Goal: Information Seeking & Learning: Check status

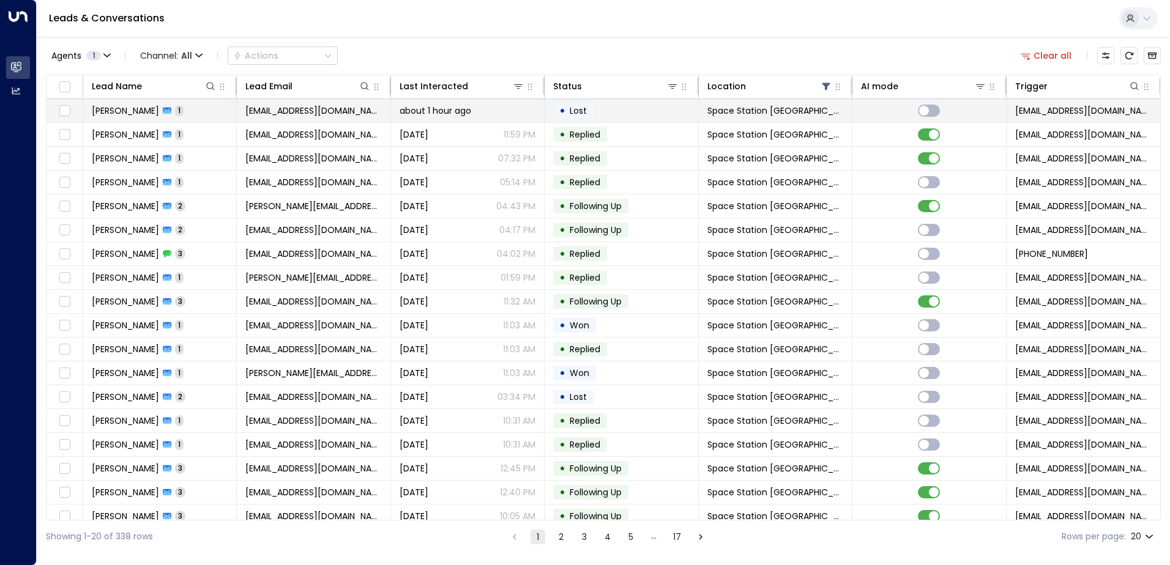
click at [113, 115] on span "[PERSON_NAME]" at bounding box center [125, 111] width 67 height 12
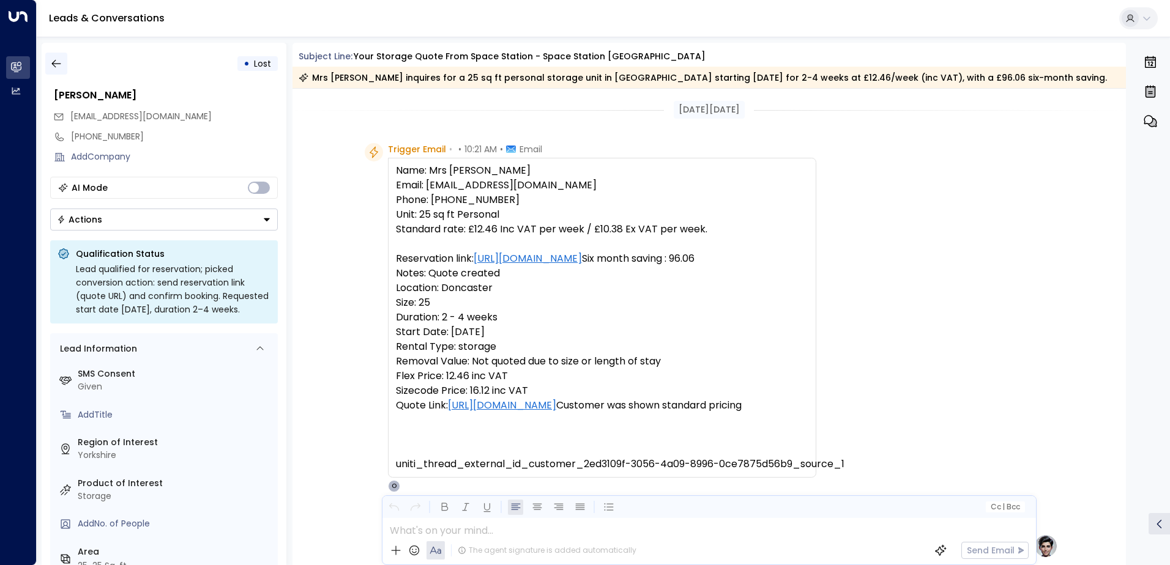
click at [53, 63] on icon "button" at bounding box center [55, 64] width 9 height 8
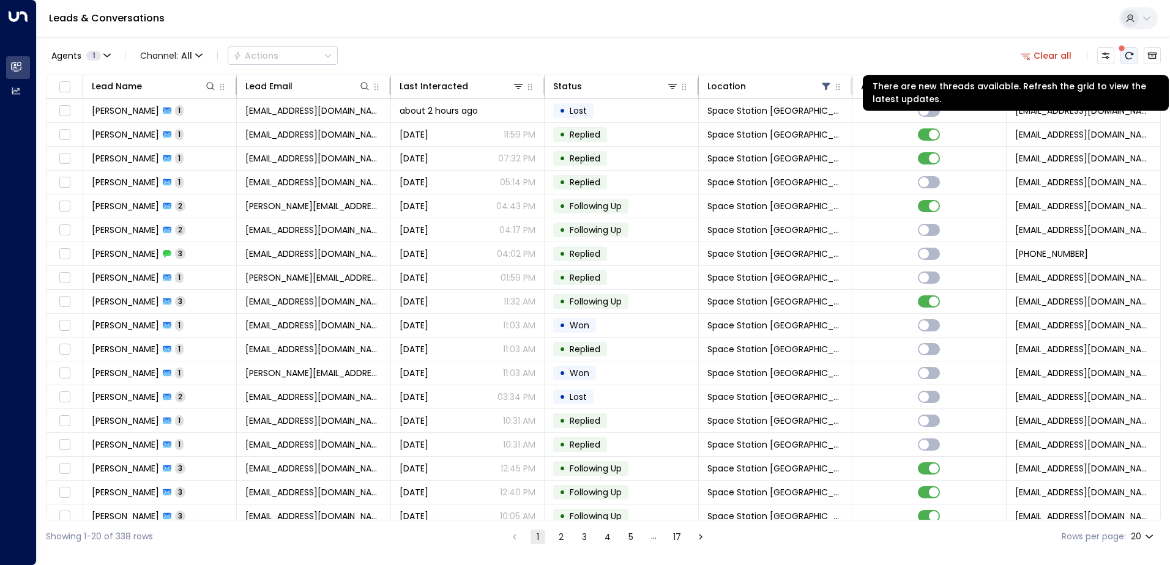
click at [1132, 54] on icon "There are new threads available. Refresh the grid to view the latest updates." at bounding box center [1129, 55] width 8 height 7
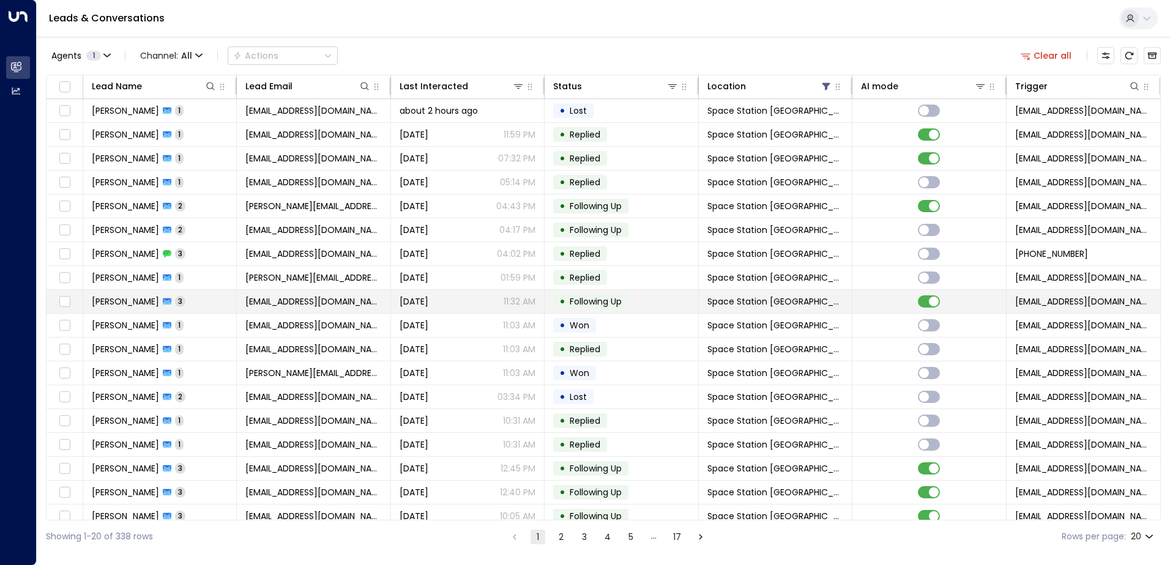
scroll to position [60, 0]
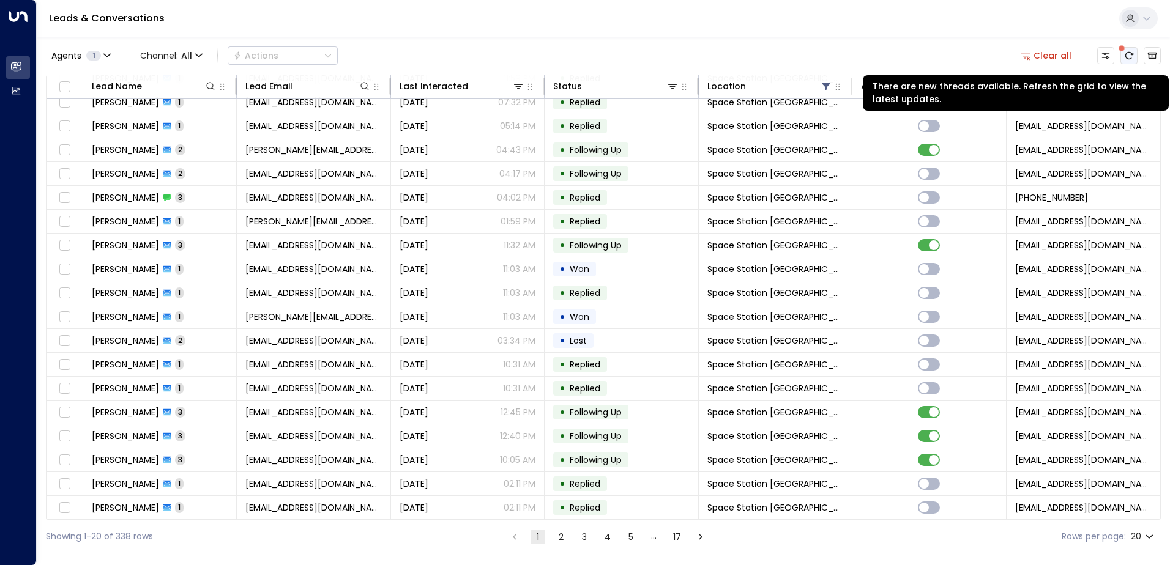
click at [1126, 53] on icon "There are new threads available. Refresh the grid to view the latest updates." at bounding box center [1129, 55] width 8 height 7
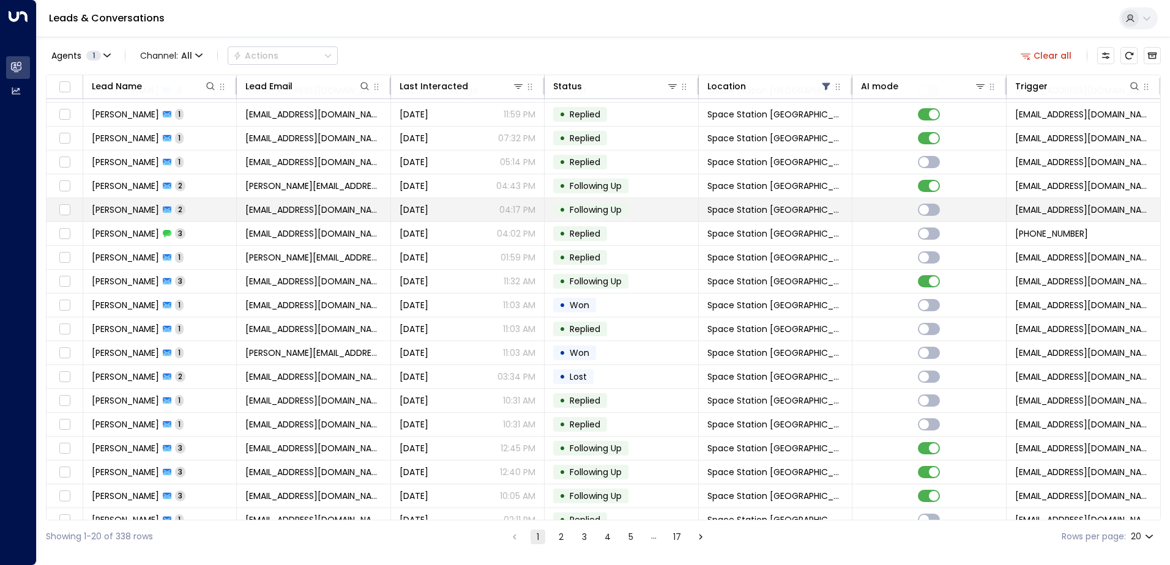
scroll to position [0, 0]
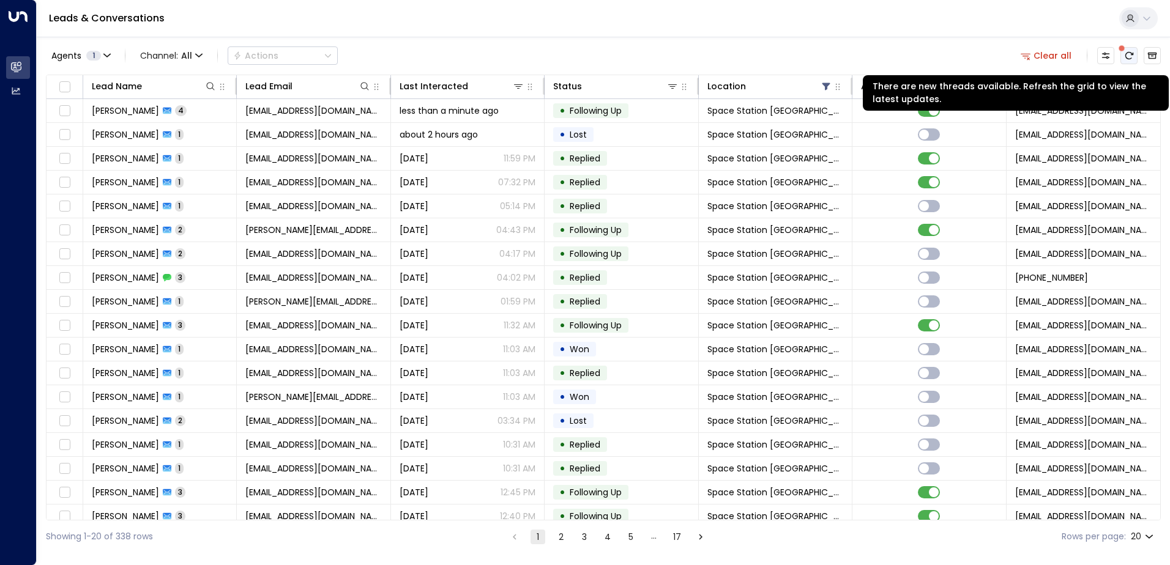
click at [1129, 58] on icon "There are new threads available. Refresh the grid to view the latest updates." at bounding box center [1129, 56] width 10 height 10
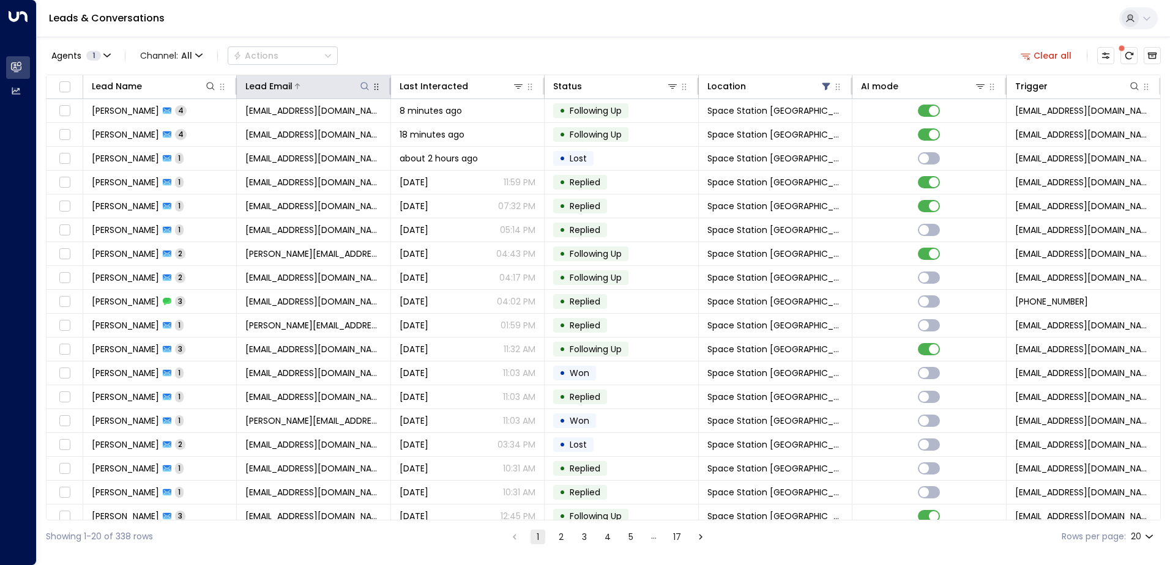
click at [362, 84] on icon at bounding box center [365, 86] width 10 height 10
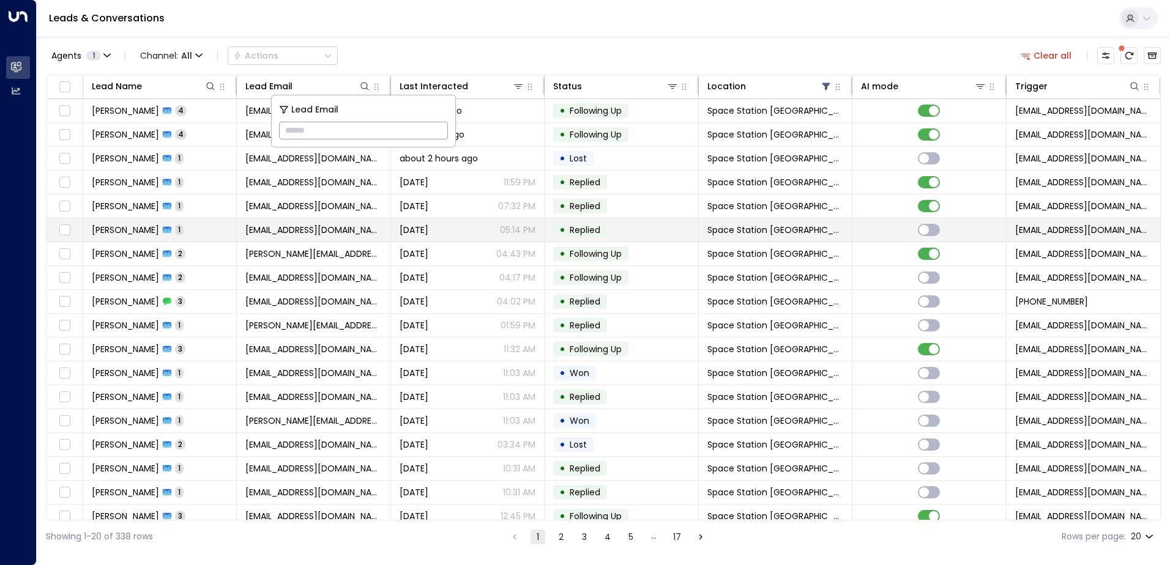
type input "**********"
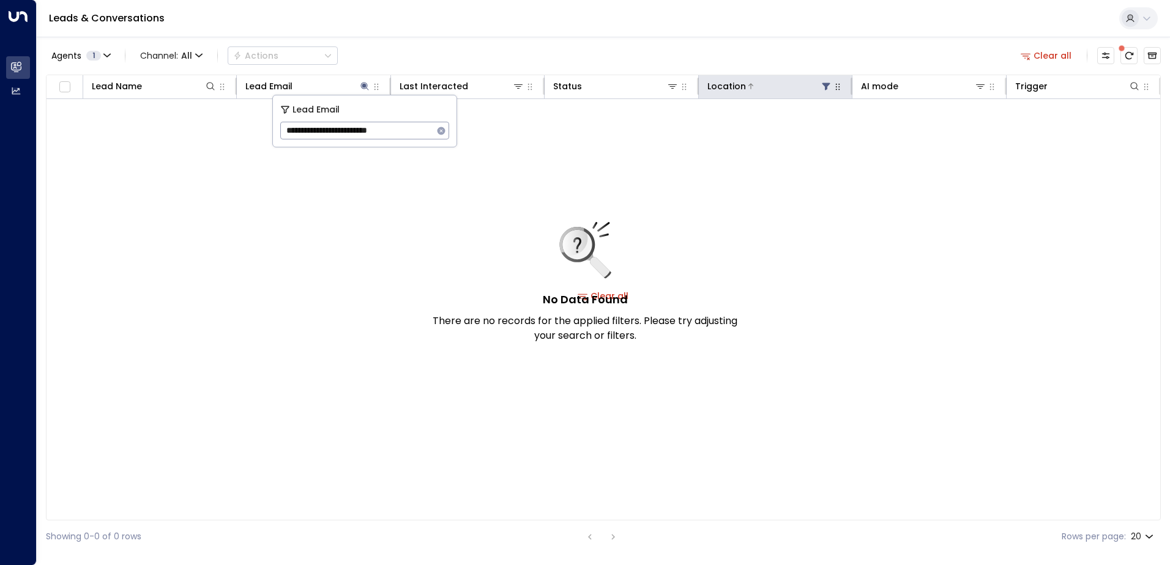
click at [819, 84] on div at bounding box center [789, 86] width 86 height 12
click at [824, 86] on icon at bounding box center [826, 86] width 10 height 10
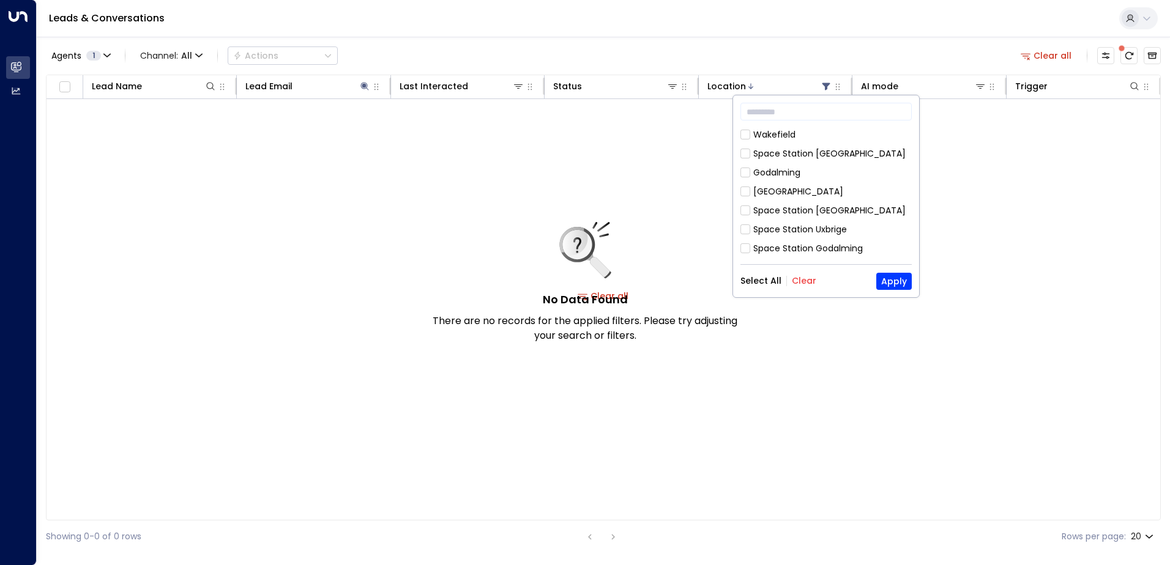
click at [798, 284] on button "Clear" at bounding box center [804, 281] width 24 height 10
click at [738, 285] on div "No Data Found There are no records for the applied filters. Please try adjustin…" at bounding box center [602, 296] width 1113 height 394
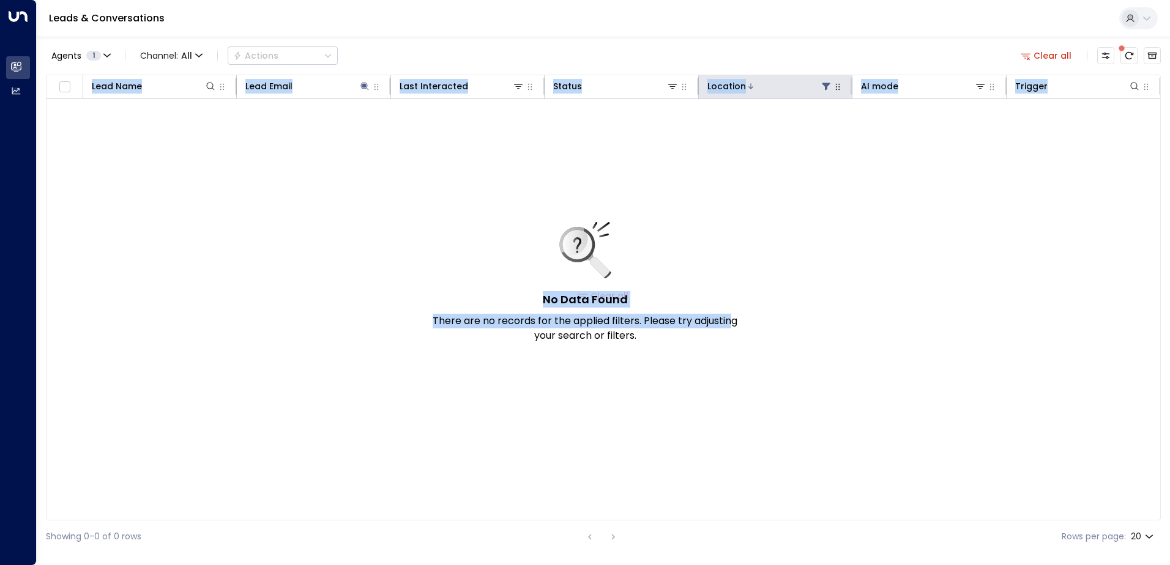
click at [827, 82] on icon at bounding box center [826, 86] width 10 height 10
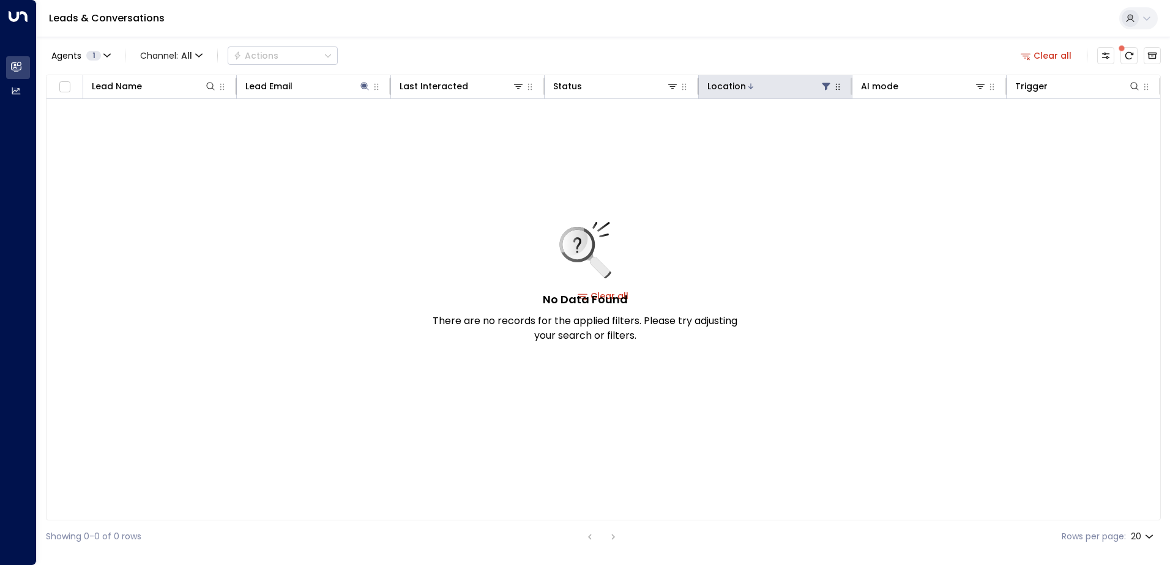
click at [787, 87] on div at bounding box center [789, 86] width 86 height 12
click at [823, 86] on icon at bounding box center [826, 86] width 10 height 10
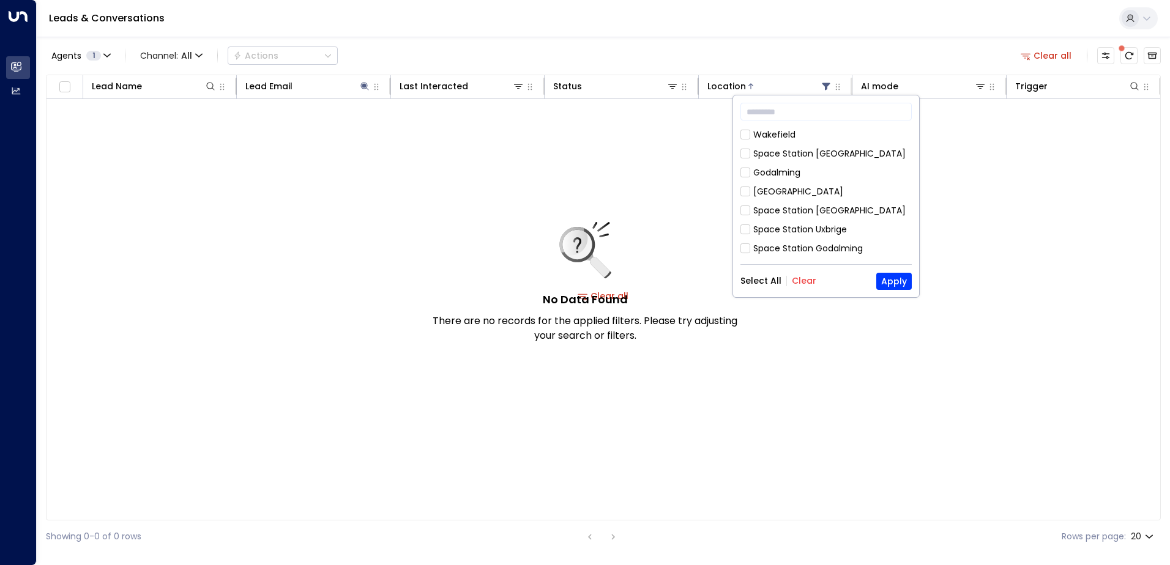
click at [770, 280] on button "Select All" at bounding box center [760, 281] width 41 height 10
click at [884, 283] on button "Apply" at bounding box center [893, 281] width 35 height 17
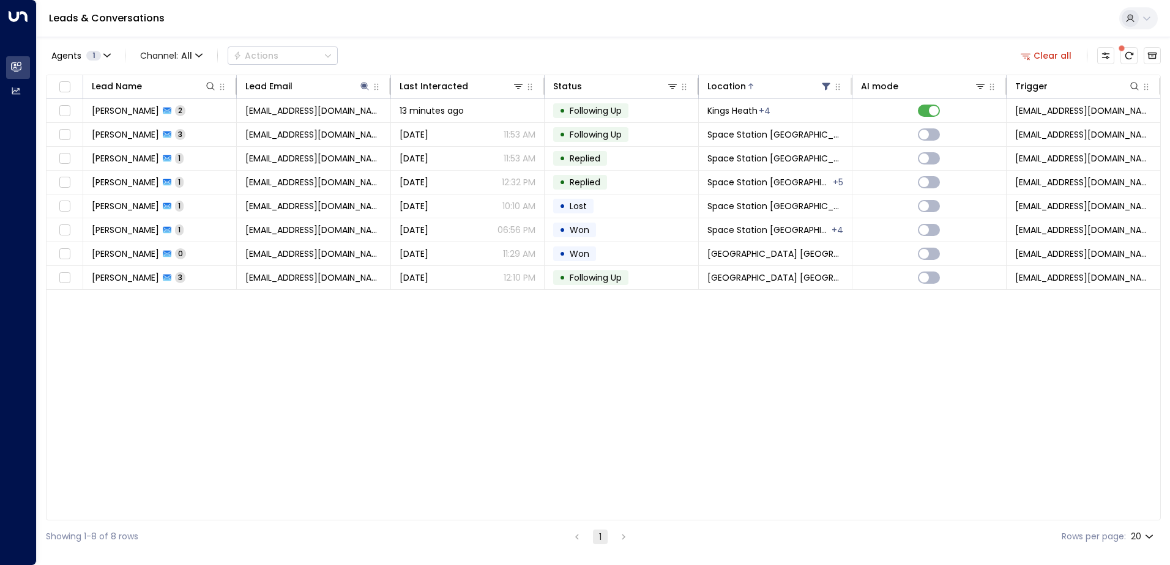
click at [330, 446] on div "Lead Name Lead Email Last Interacted Status Location AI mode Trigger [PERSON_NA…" at bounding box center [603, 298] width 1115 height 446
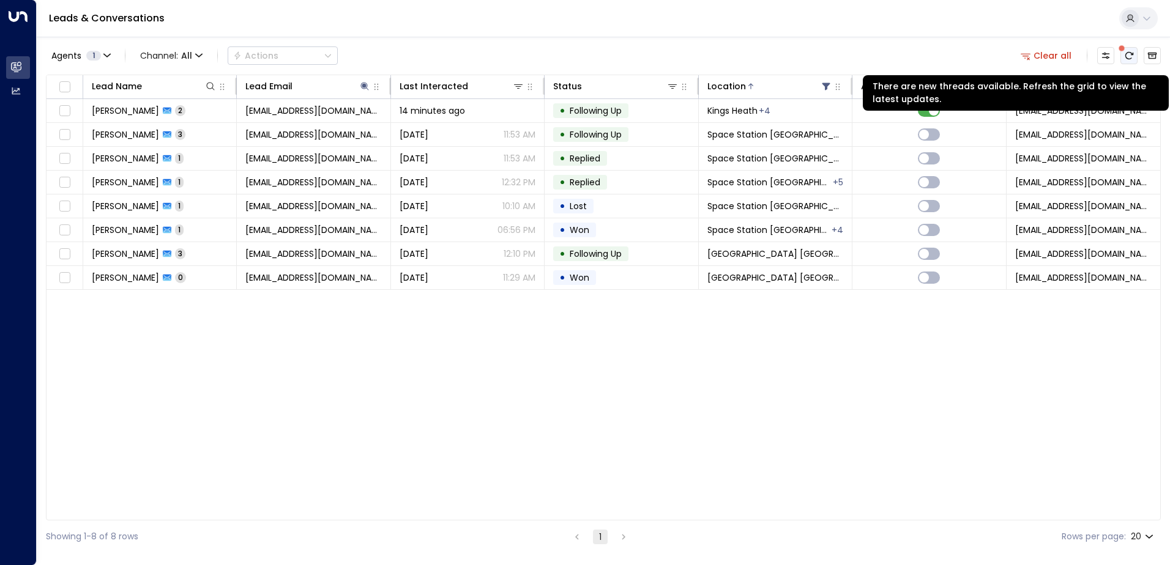
click at [1135, 58] on button "There are new threads available. Refresh the grid to view the latest updates." at bounding box center [1128, 55] width 17 height 17
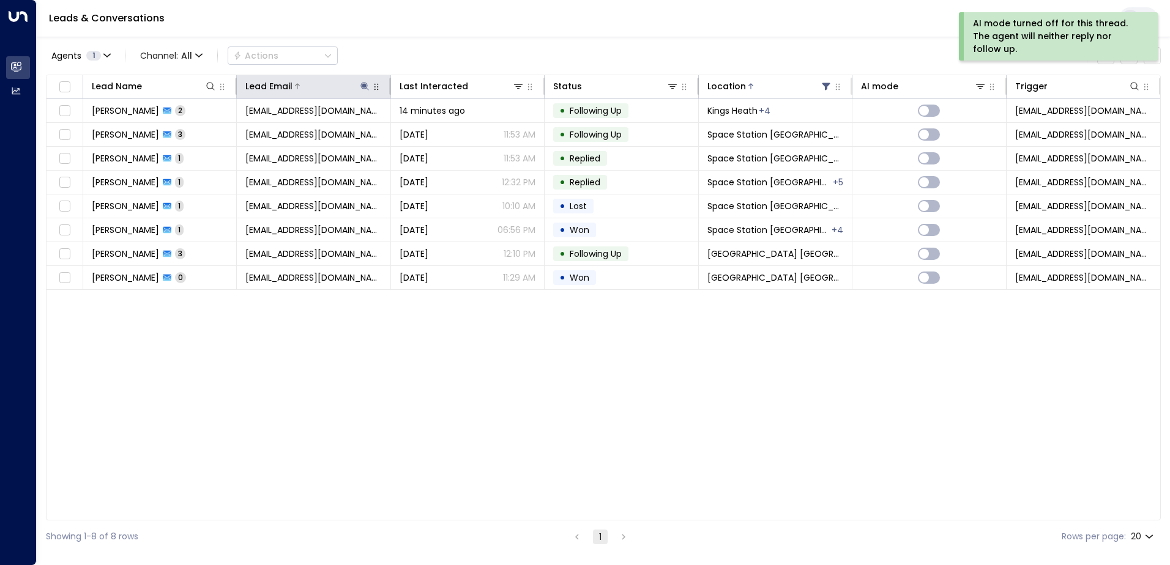
click at [357, 89] on div at bounding box center [331, 86] width 78 height 12
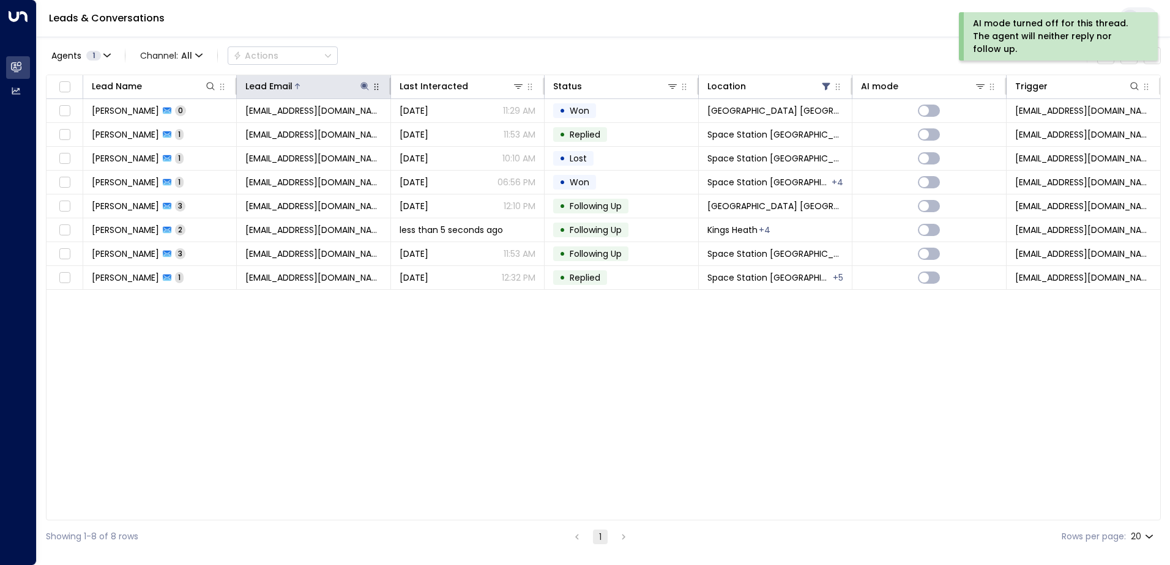
click at [369, 85] on icon at bounding box center [365, 86] width 10 height 10
drag, startPoint x: 416, startPoint y: 130, endPoint x: 289, endPoint y: 130, distance: 126.6
click at [289, 130] on input "**********" at bounding box center [356, 130] width 153 height 23
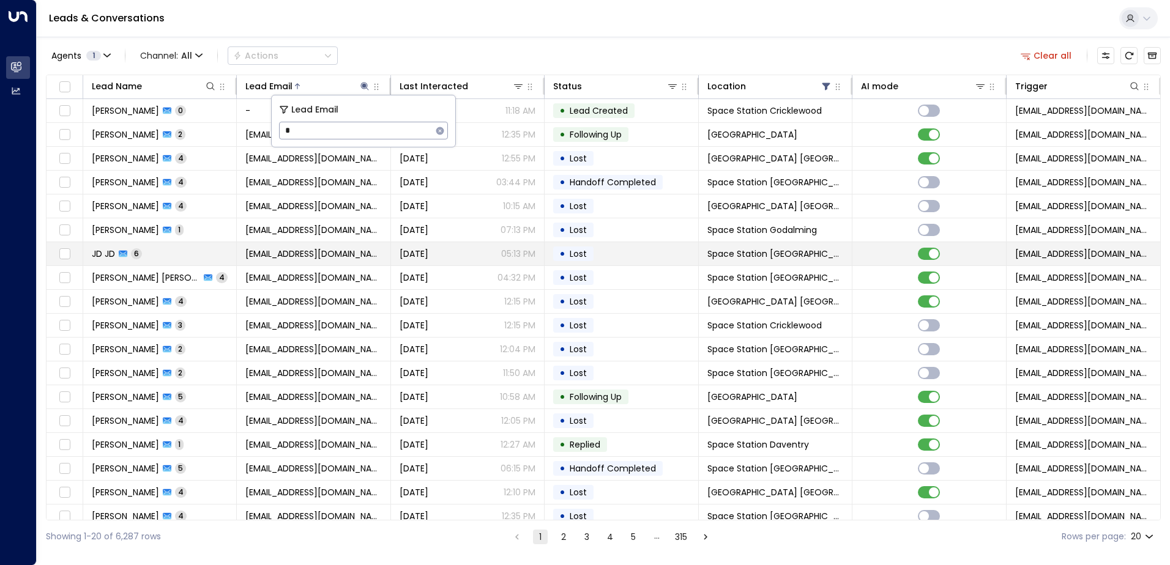
click at [639, 250] on td "• Lost" at bounding box center [621, 253] width 154 height 23
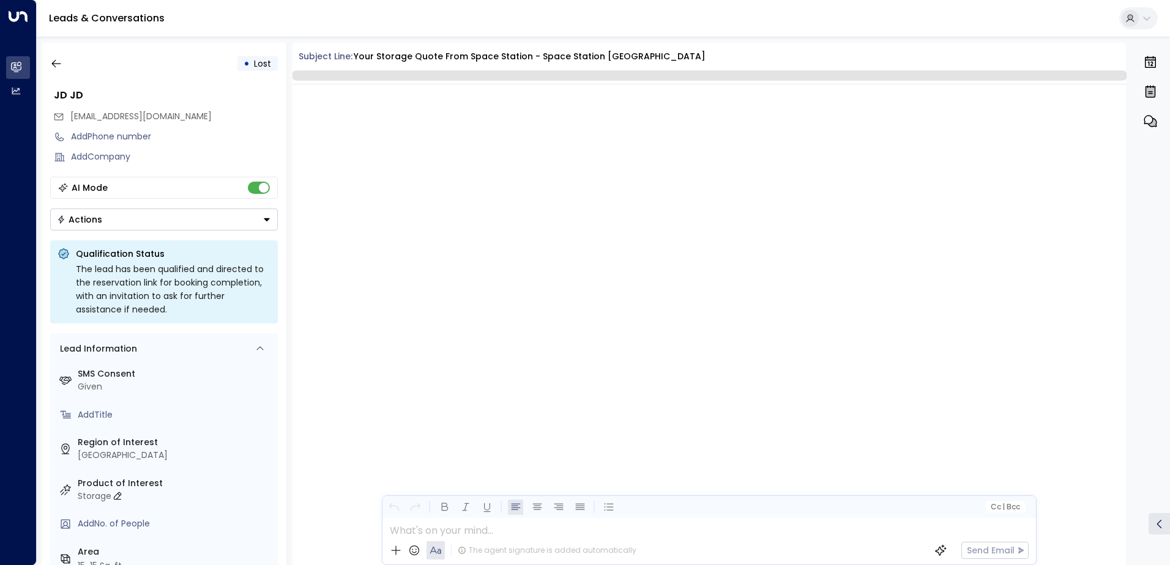
scroll to position [2585, 0]
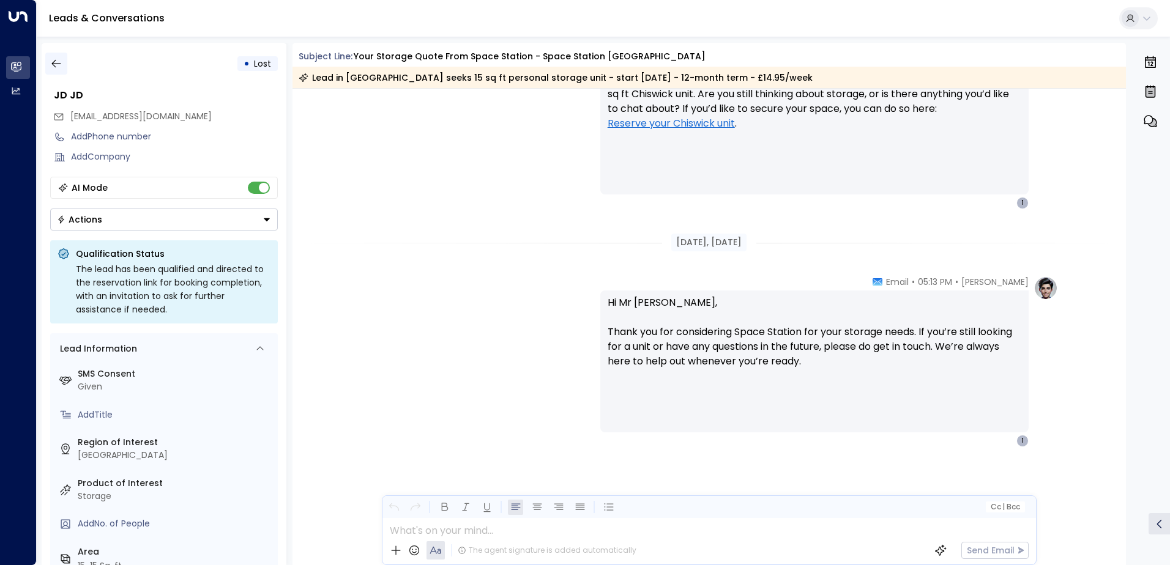
click at [53, 64] on icon "button" at bounding box center [56, 64] width 12 height 12
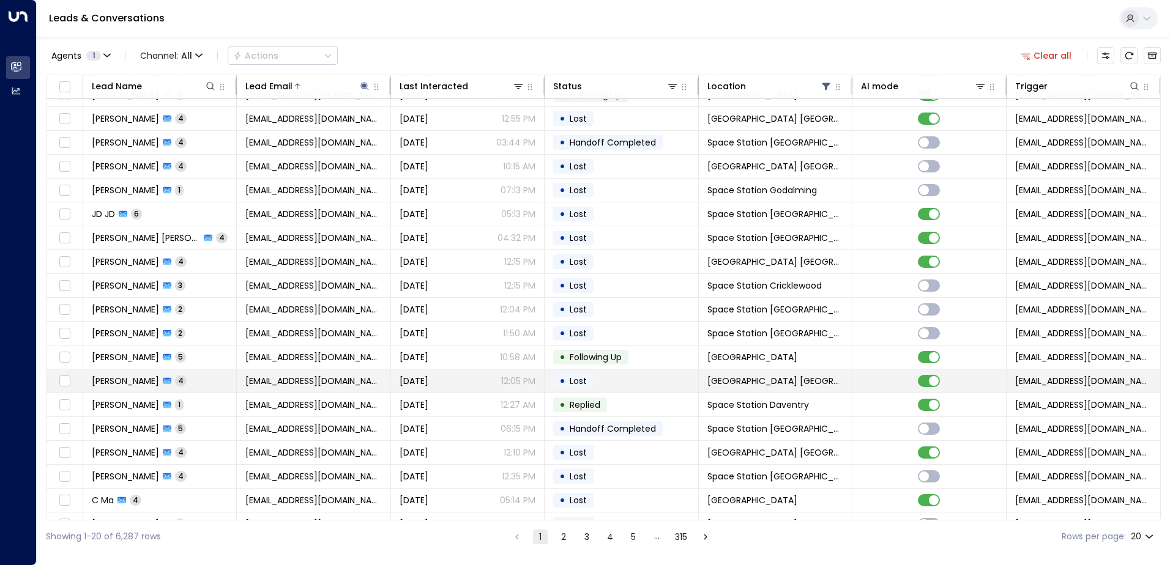
scroll to position [60, 0]
